Goal: Task Accomplishment & Management: Use online tool/utility

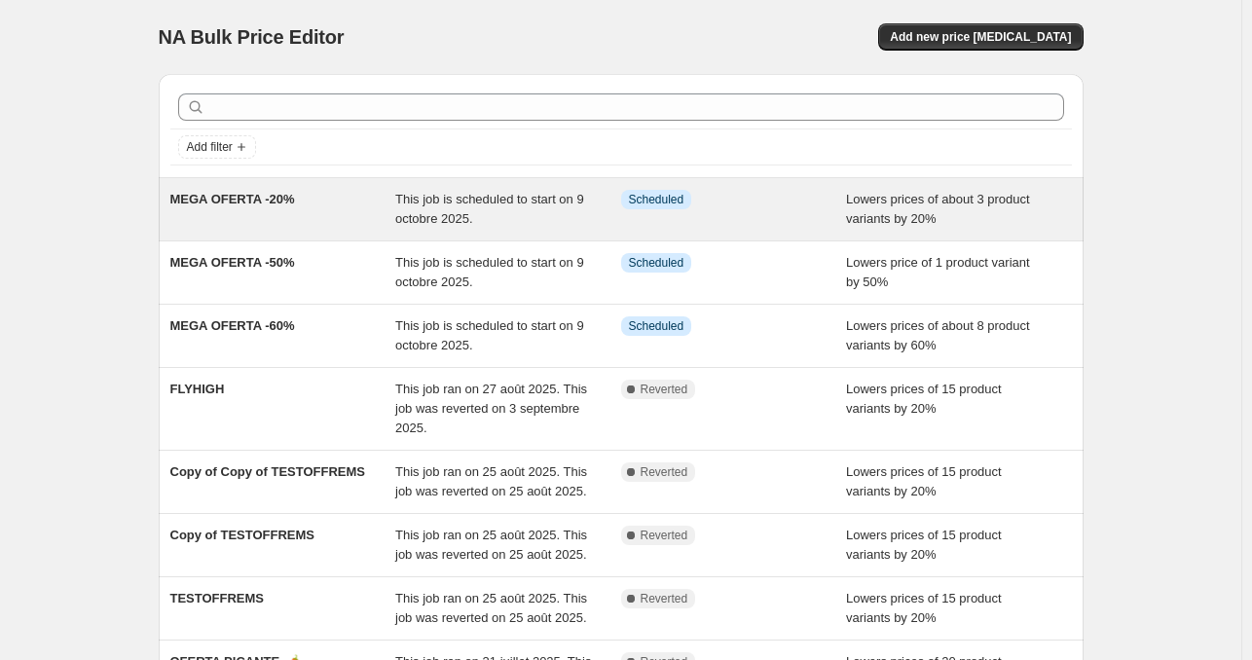
click at [440, 218] on span "This job is scheduled to start on 9 octobre 2025." at bounding box center [489, 209] width 189 height 34
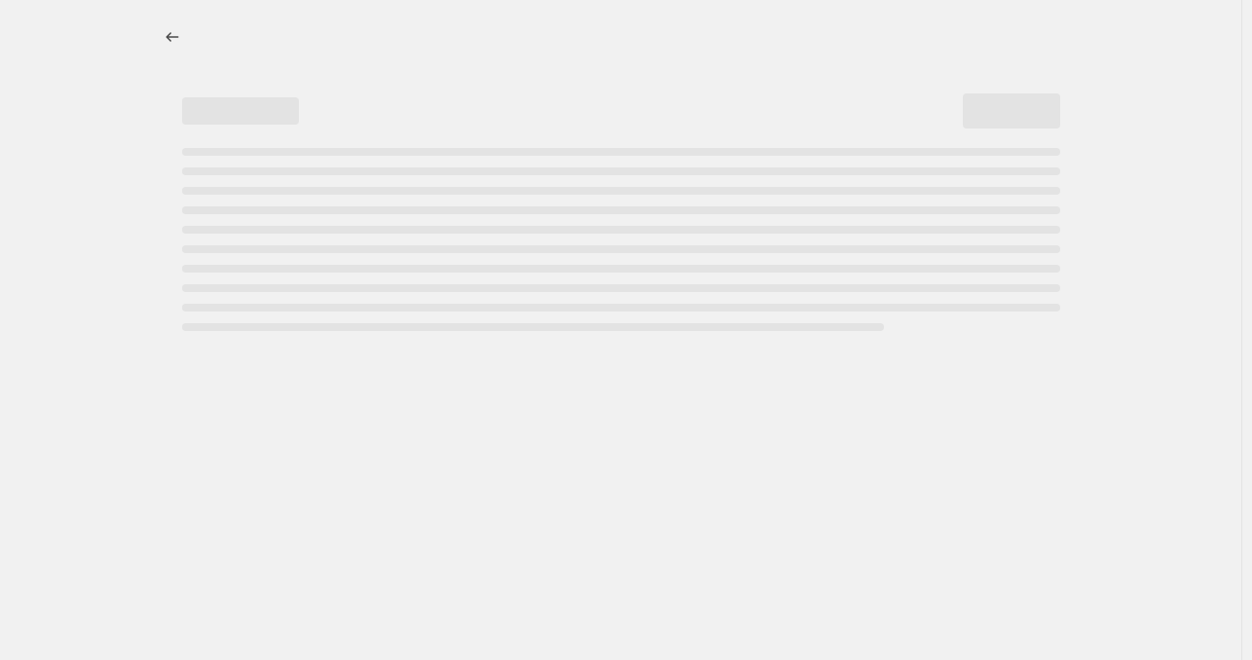
select select "percentage"
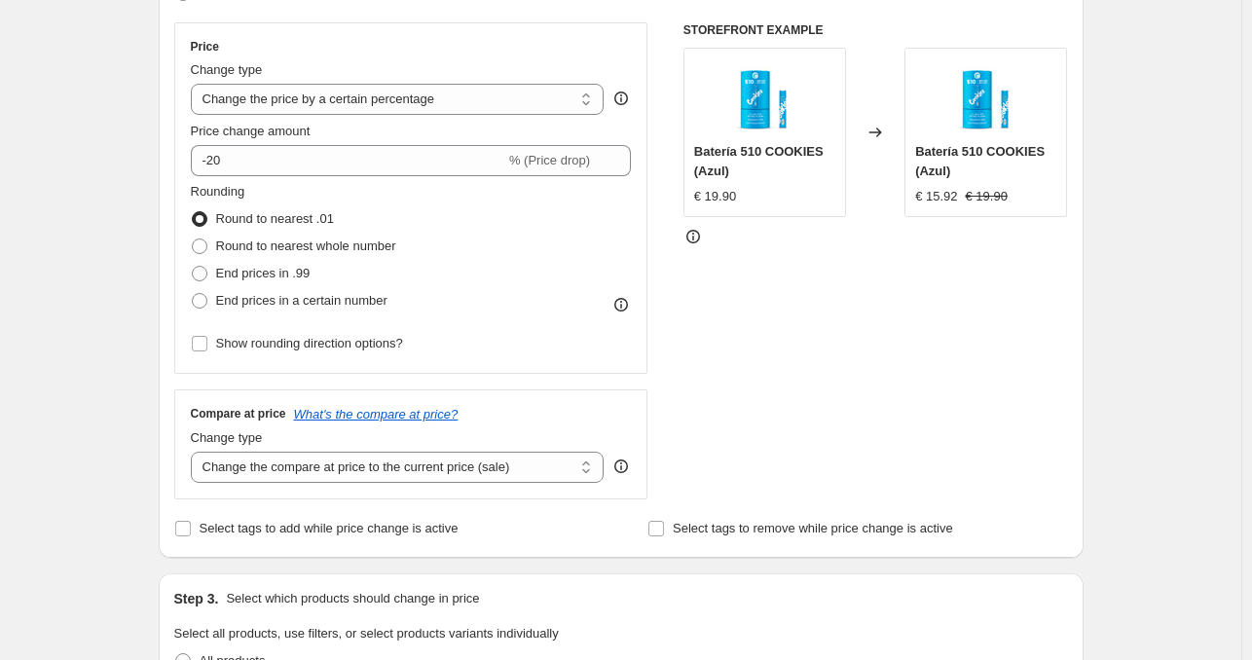
scroll to position [487, 0]
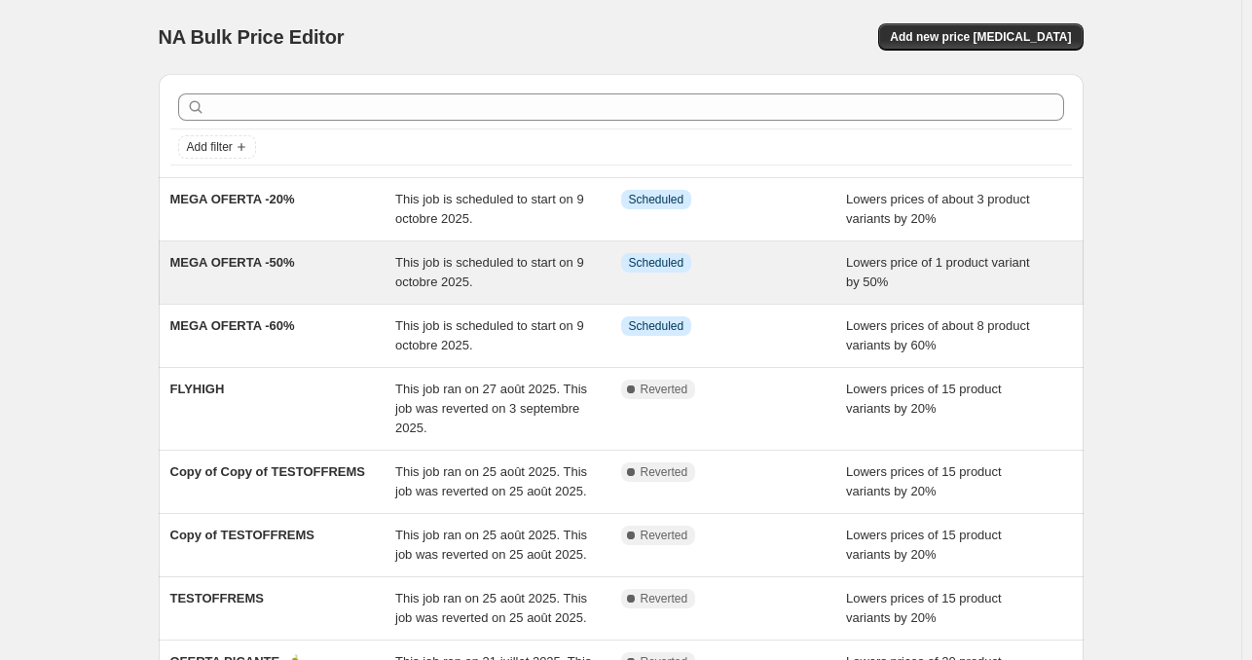
click at [351, 275] on div "MEGA OFERTA -50%" at bounding box center [283, 272] width 226 height 39
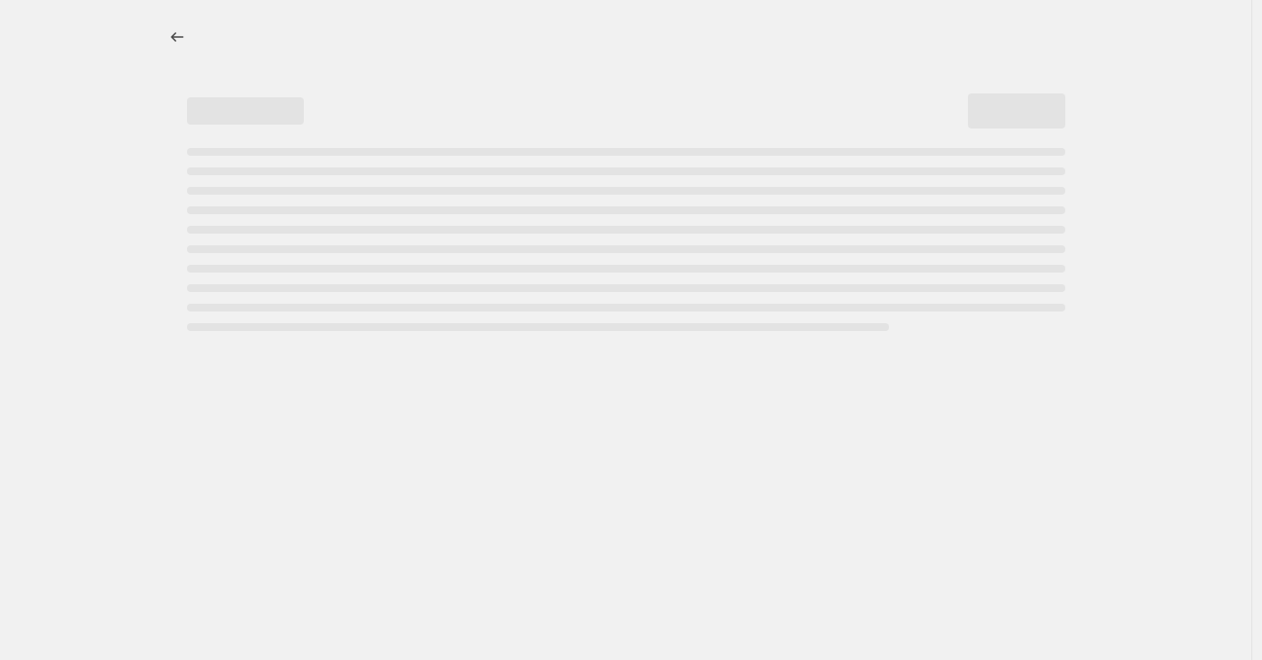
select select "percentage"
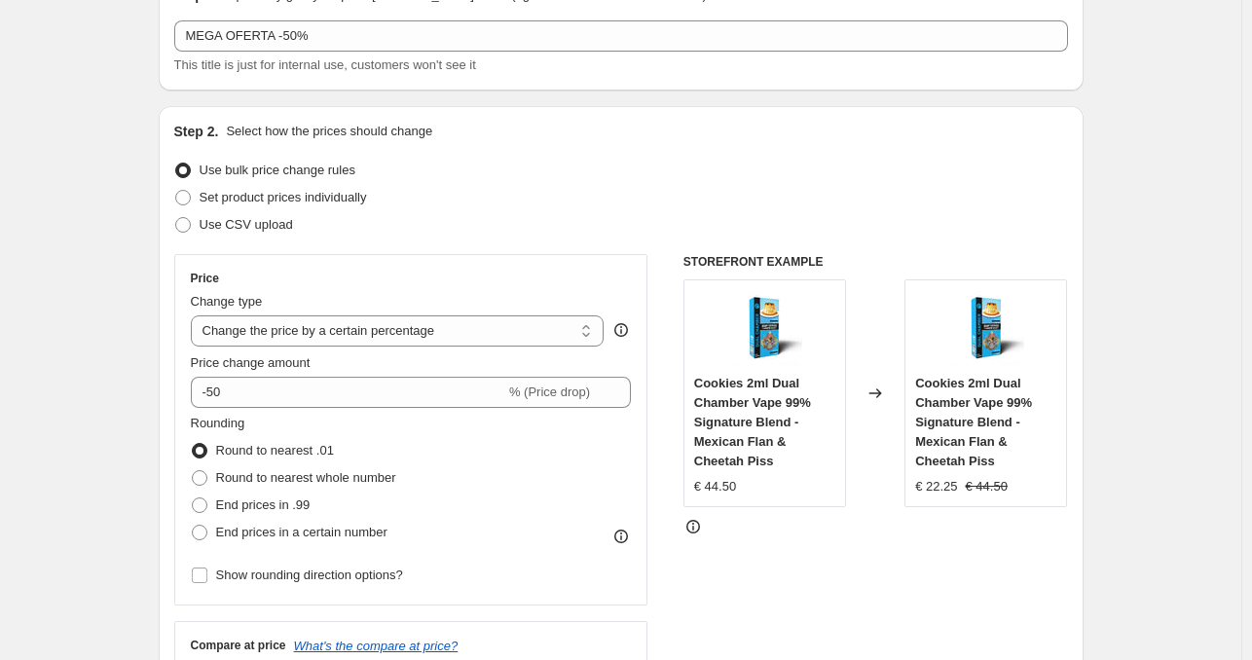
scroll to position [389, 0]
